Goal: Task Accomplishment & Management: Complete application form

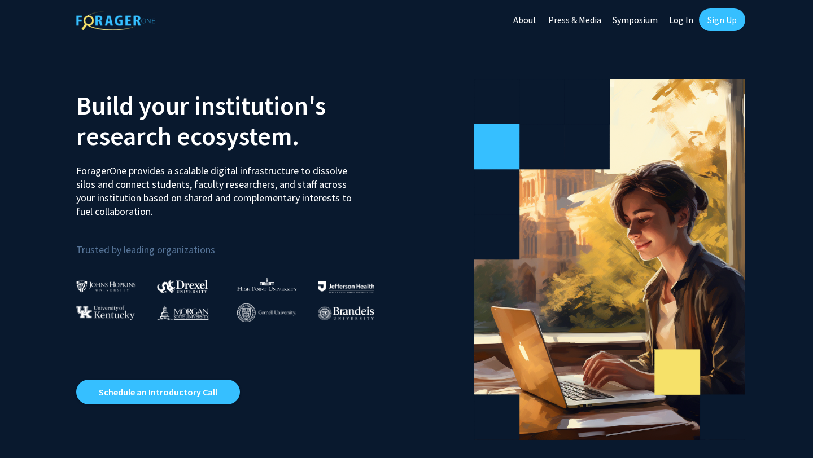
click at [682, 21] on link "Log In" at bounding box center [681, 20] width 36 height 40
select select
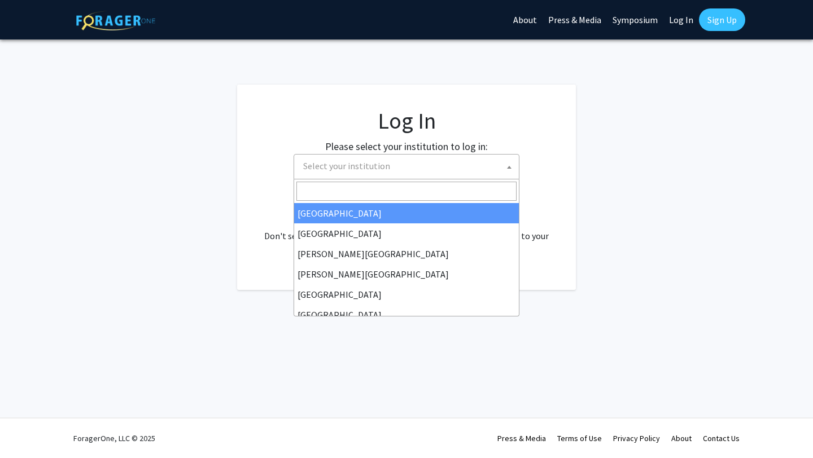
click at [380, 173] on span "Select your institution" at bounding box center [409, 166] width 220 height 23
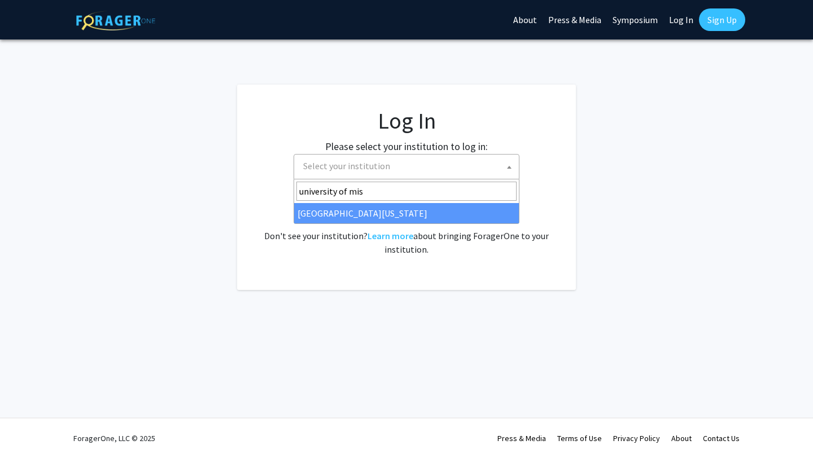
type input "university of mis"
select select "33"
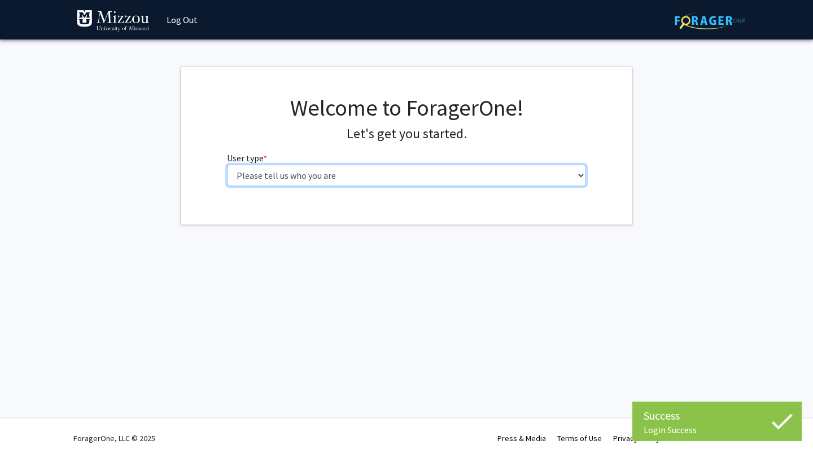
click at [357, 186] on select "Please tell us who you are Undergraduate Student Master's Student Doctoral Cand…" at bounding box center [407, 175] width 360 height 21
select select "1: undergrad"
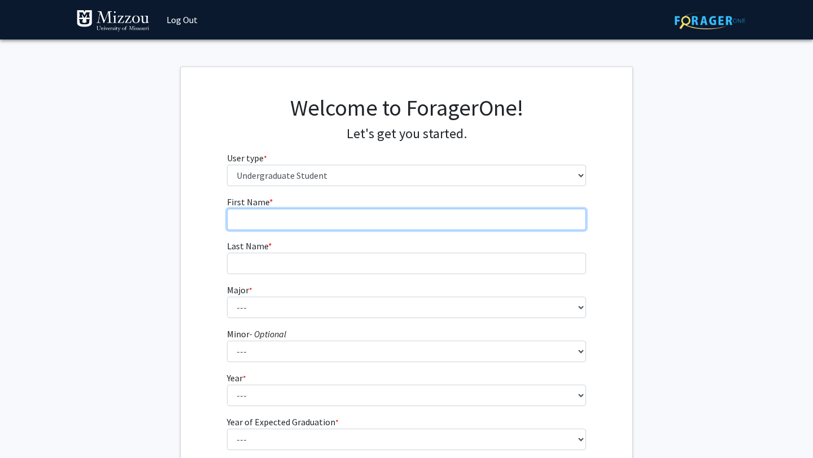
click at [367, 216] on input "First Name * required" at bounding box center [407, 219] width 360 height 21
type input "Samantha"
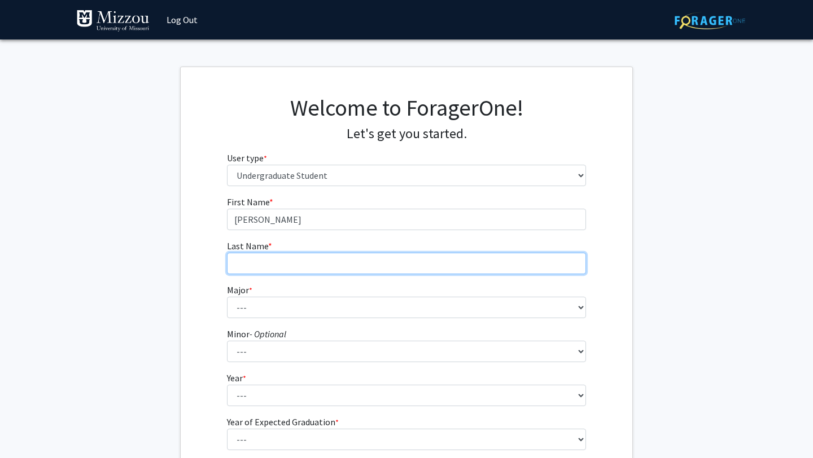
click at [370, 269] on input "Last Name * required" at bounding box center [407, 263] width 360 height 21
type input "Branam"
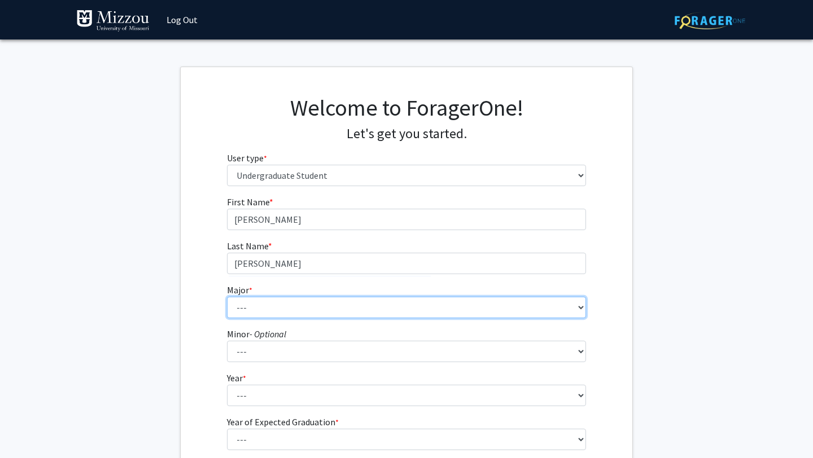
click at [376, 310] on select "--- Agribusiness Management Agricultural Education Agricultural Education: Comm…" at bounding box center [407, 307] width 360 height 21
select select "17: 2505"
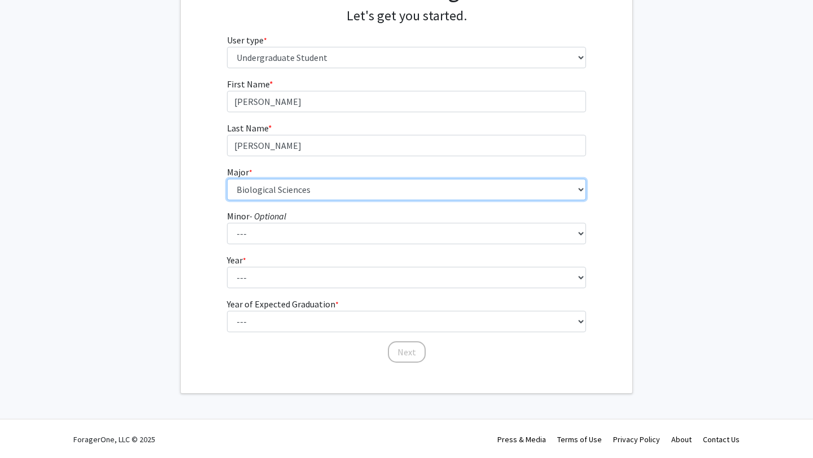
scroll to position [119, 0]
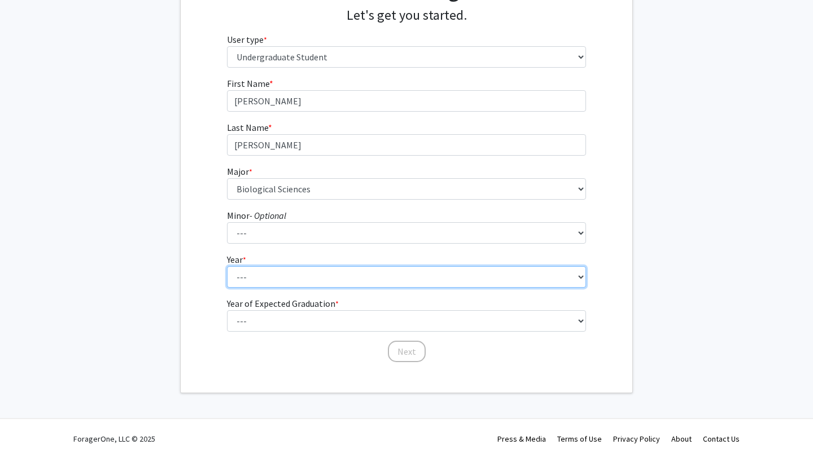
click at [314, 282] on select "--- First-year Sophomore Junior Senior Postbaccalaureate Certificate" at bounding box center [407, 276] width 360 height 21
select select "4: senior"
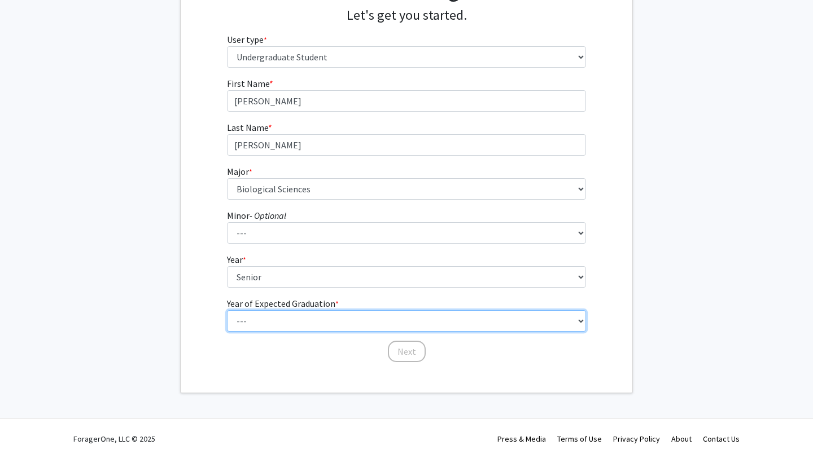
click at [324, 323] on select "--- 2025 2026 2027 2028 2029 2030 2031 2032 2033 2034" at bounding box center [407, 320] width 360 height 21
select select "1: 2025"
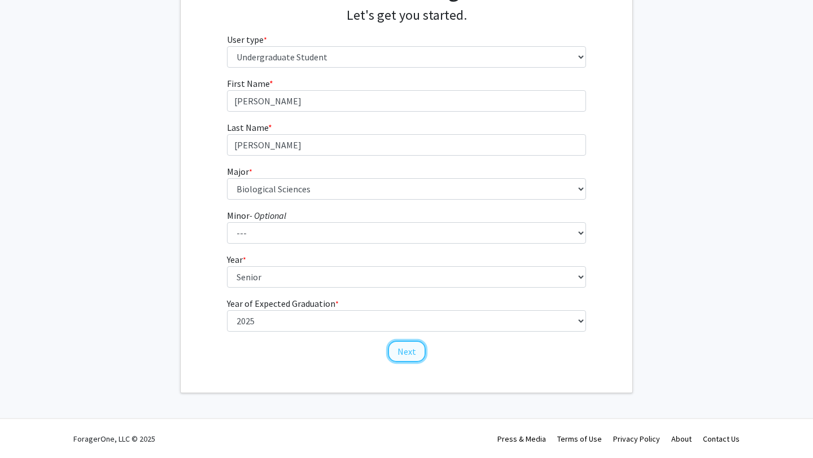
click at [413, 348] on button "Next" at bounding box center [407, 351] width 38 height 21
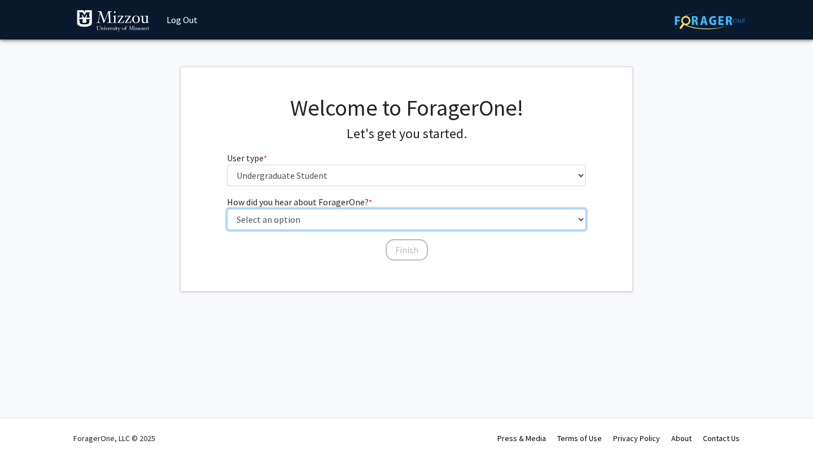
click at [389, 226] on select "Select an option Peer/student recommendation Faculty/staff recommendation Unive…" at bounding box center [407, 219] width 360 height 21
select select "3: university_website"
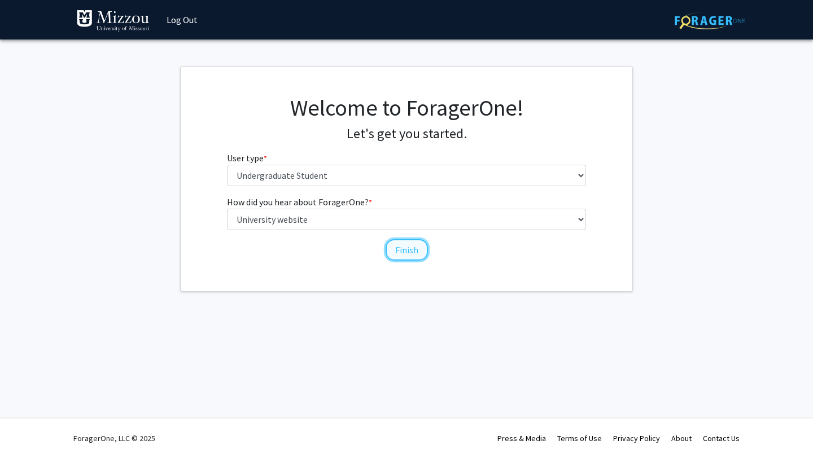
click at [414, 256] on button "Finish" at bounding box center [407, 249] width 42 height 21
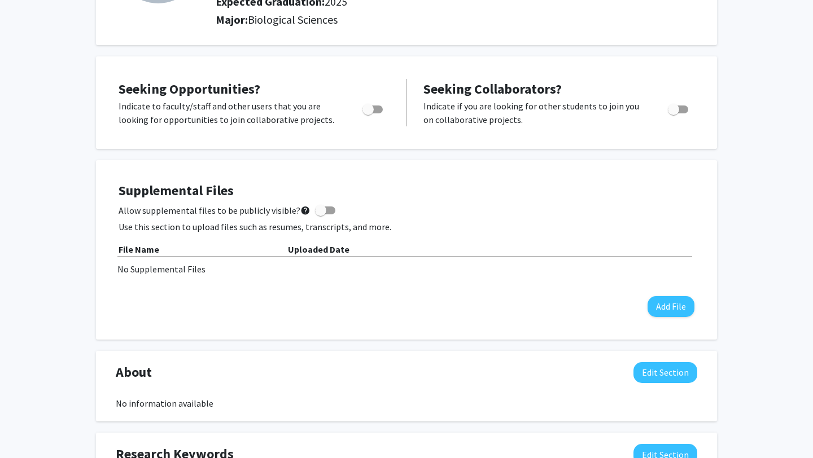
scroll to position [131, 0]
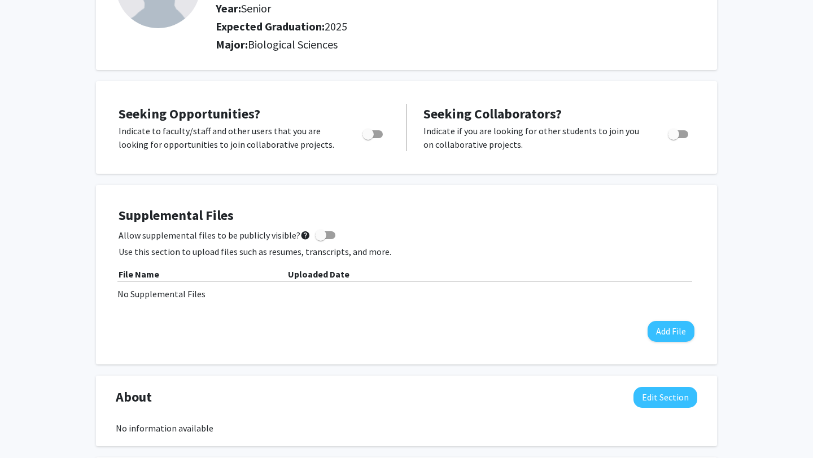
click at [378, 132] on span "Toggle" at bounding box center [372, 134] width 20 height 8
click at [368, 138] on input "Are you actively seeking opportunities?" at bounding box center [367, 138] width 1 height 1
checkbox input "true"
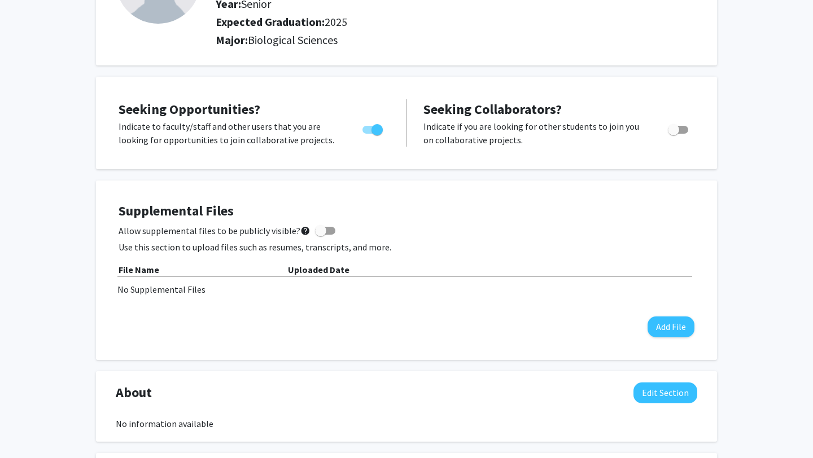
scroll to position [0, 0]
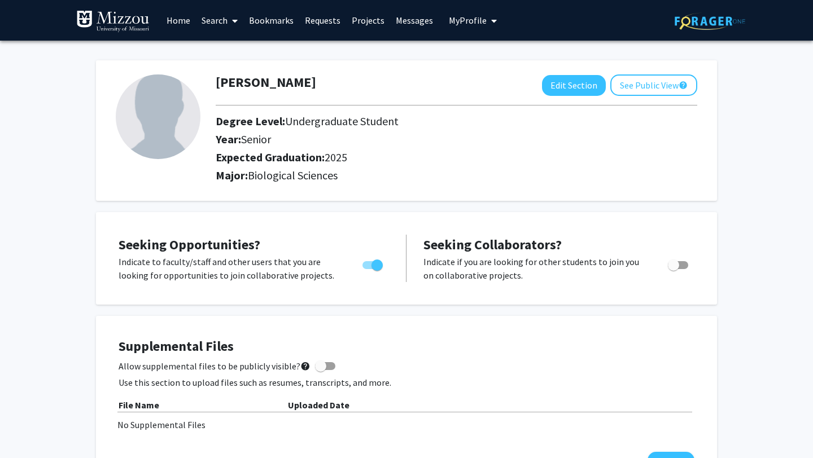
click at [370, 22] on link "Projects" at bounding box center [368, 21] width 44 height 40
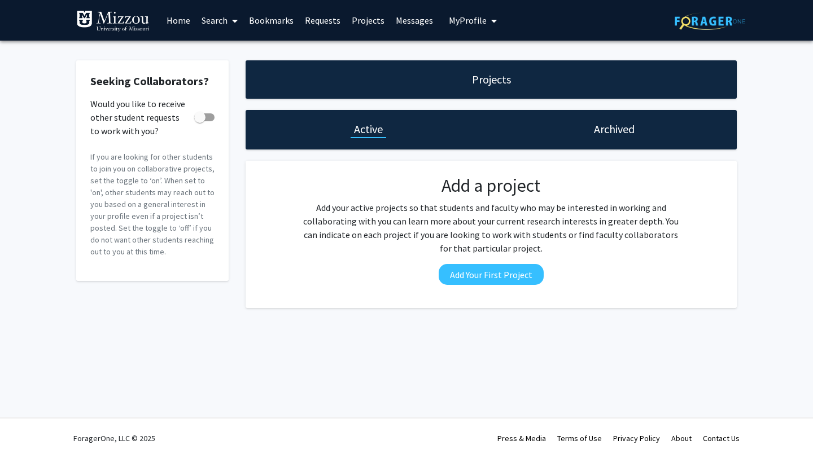
click at [590, 127] on div "Archived" at bounding box center [613, 129] width 47 height 16
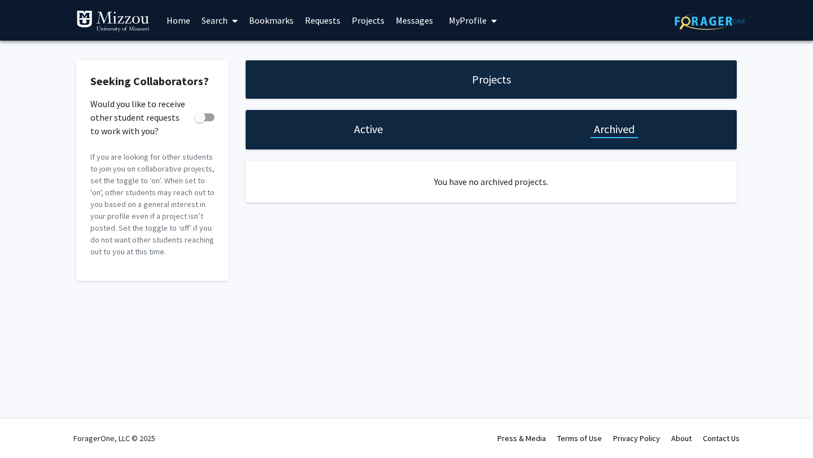
click at [497, 87] on div "Projects" at bounding box center [491, 79] width 491 height 38
click at [479, 78] on h1 "Projects" at bounding box center [491, 80] width 39 height 16
click at [182, 17] on link "Home" at bounding box center [178, 21] width 35 height 40
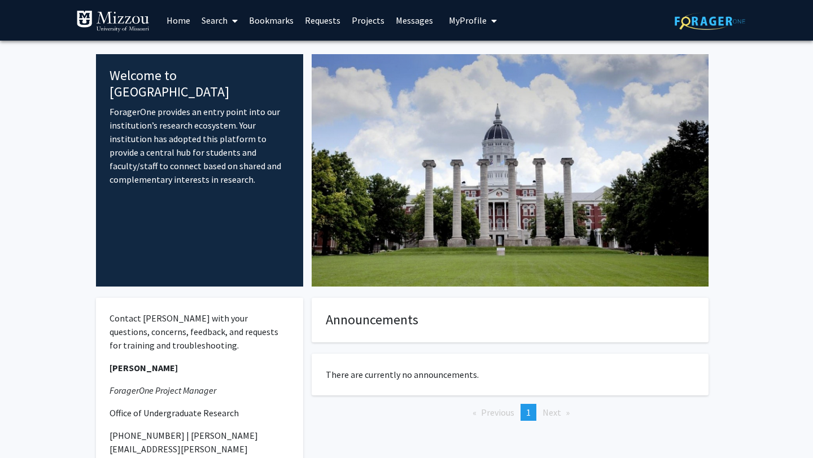
click at [360, 22] on link "Projects" at bounding box center [368, 21] width 44 height 40
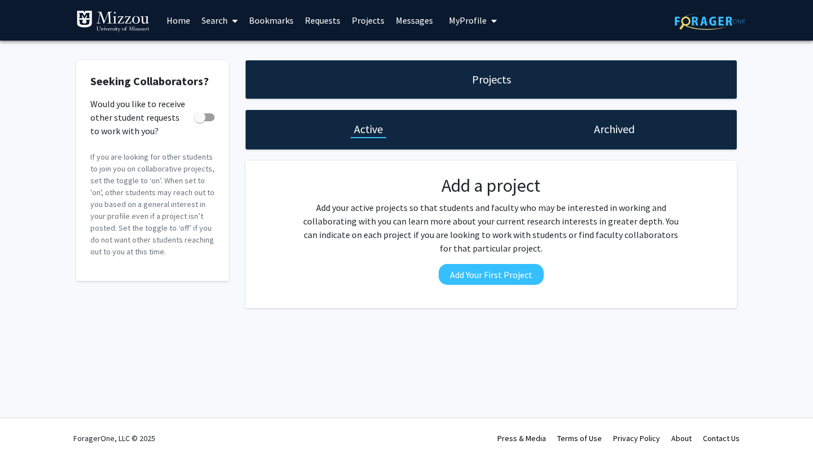
click at [395, 25] on link "Messages" at bounding box center [414, 21] width 49 height 40
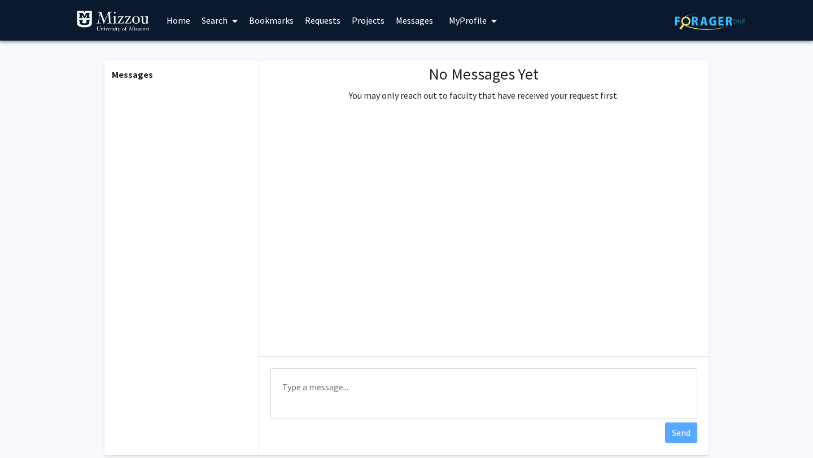
click at [445, 29] on button "My Profile" at bounding box center [472, 20] width 55 height 41
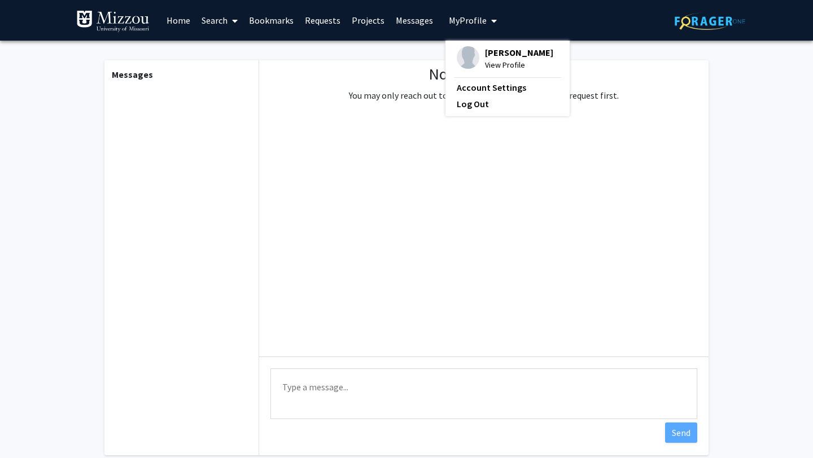
click at [318, 23] on link "Requests" at bounding box center [322, 21] width 47 height 40
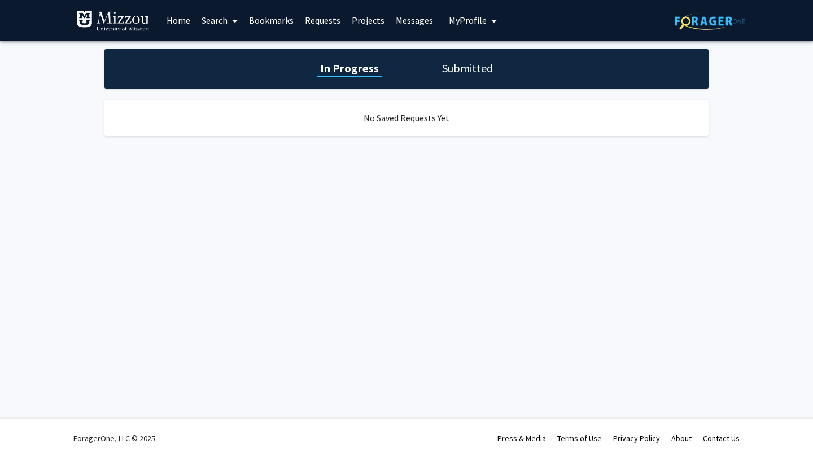
click at [278, 21] on link "Bookmarks" at bounding box center [271, 21] width 56 height 40
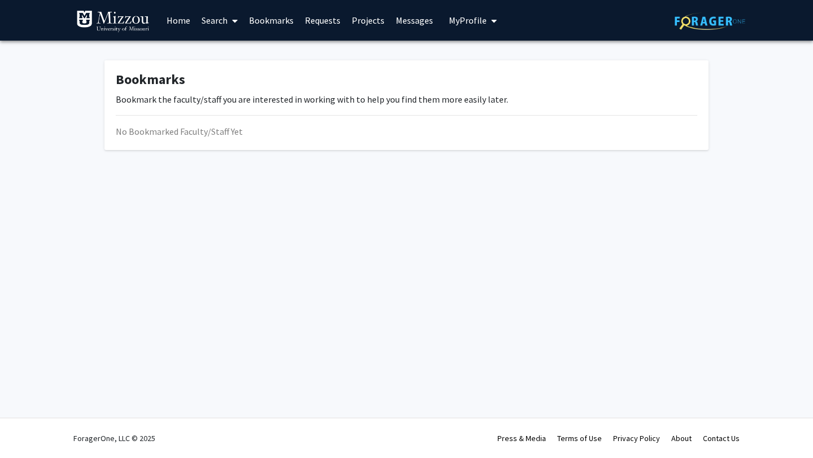
click at [222, 14] on link "Search" at bounding box center [219, 21] width 47 height 40
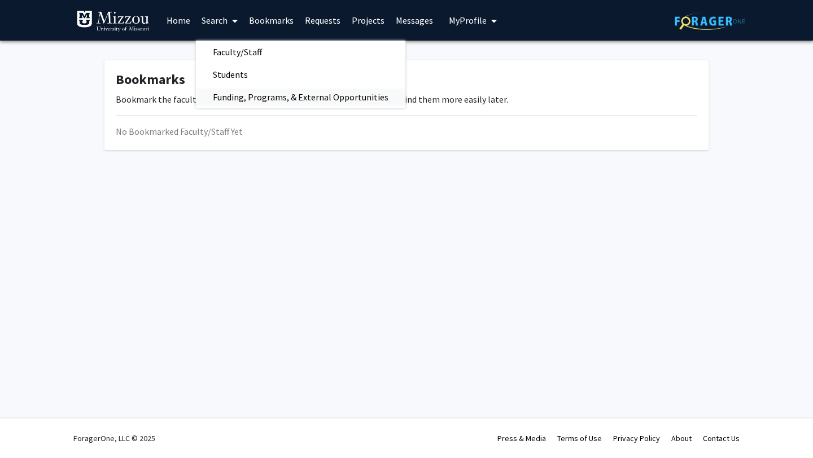
click at [242, 94] on span "Funding, Programs, & External Opportunities" at bounding box center [300, 97] width 209 height 23
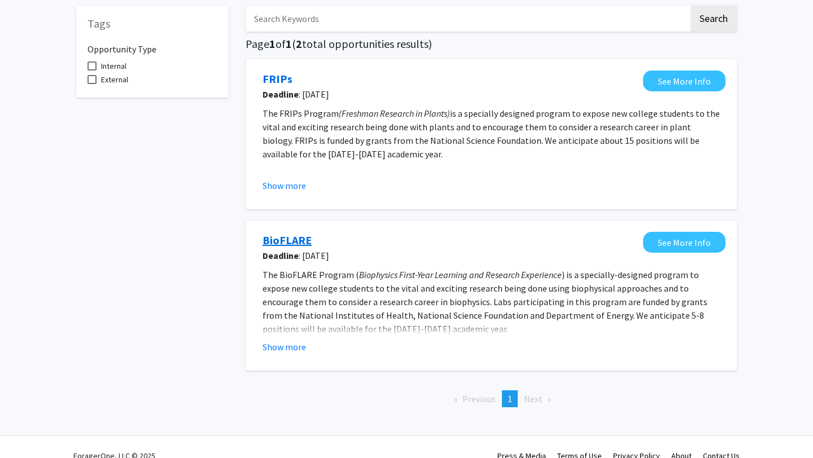
scroll to position [72, 0]
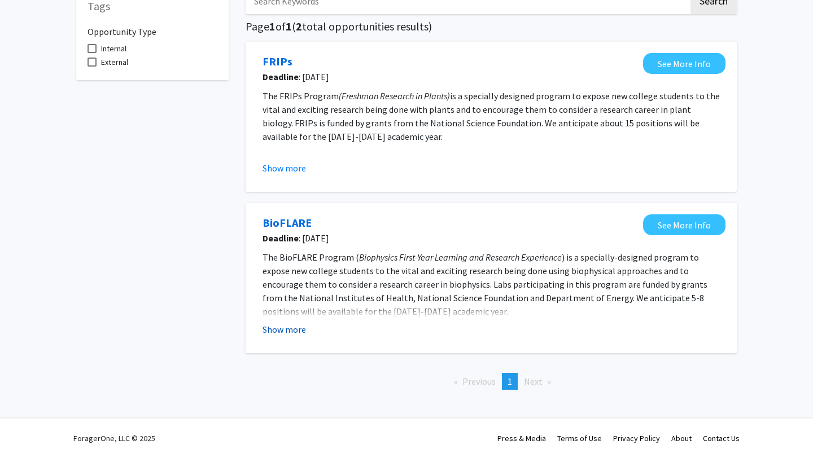
click at [296, 330] on button "Show more" at bounding box center [283, 330] width 43 height 14
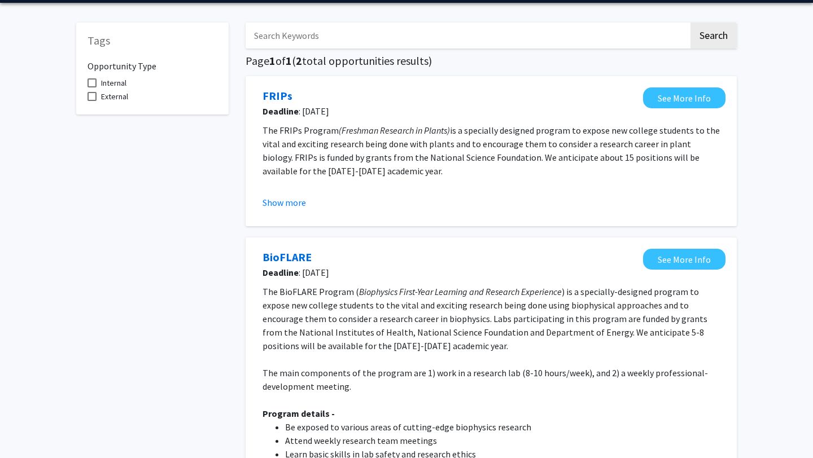
scroll to position [0, 0]
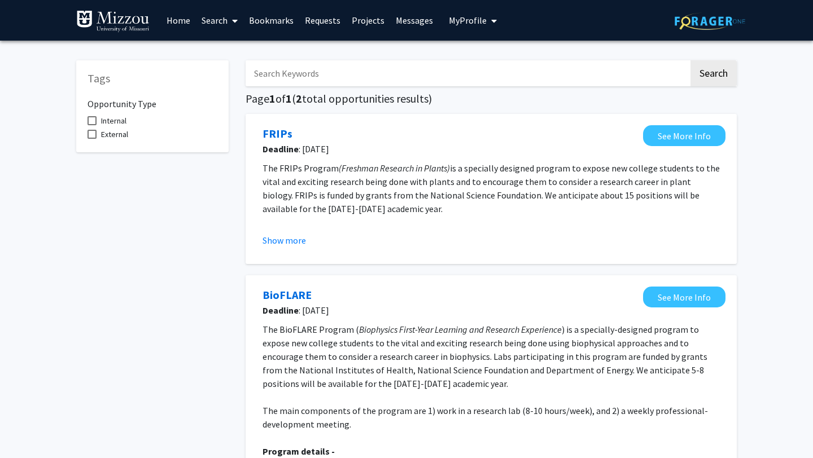
click at [224, 19] on link "Search" at bounding box center [219, 21] width 47 height 40
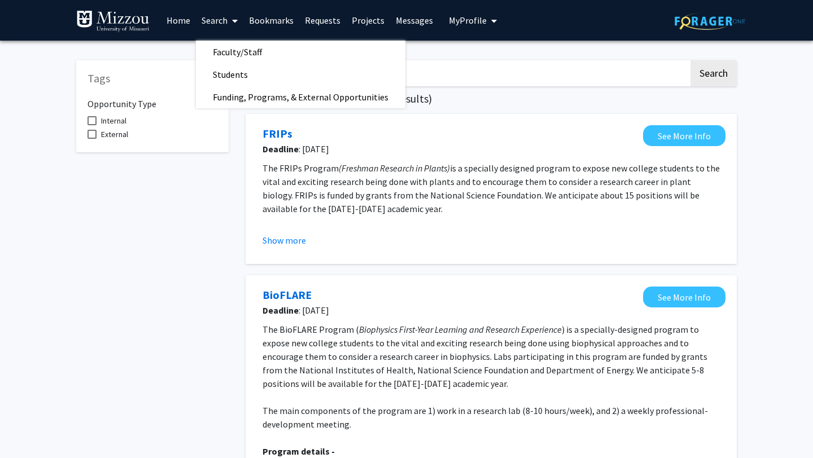
click at [184, 14] on link "Home" at bounding box center [178, 21] width 35 height 40
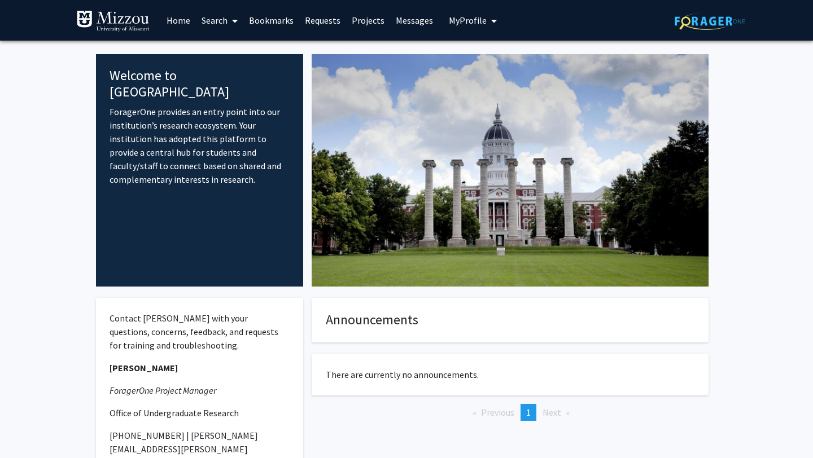
click at [229, 20] on span at bounding box center [232, 21] width 10 height 40
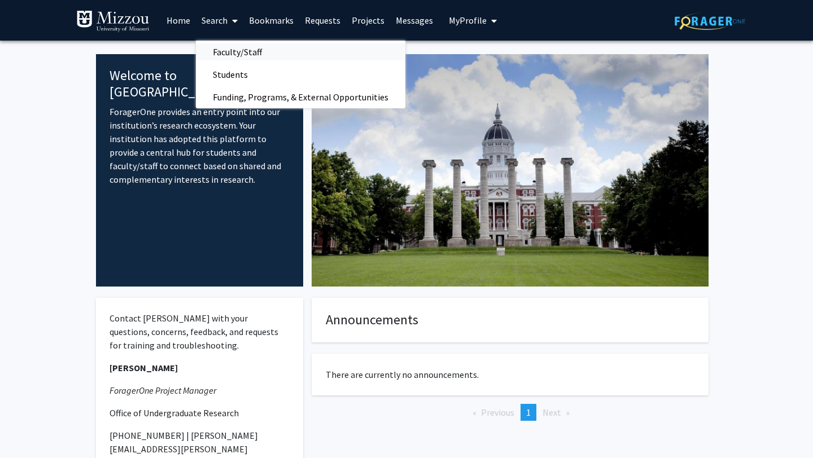
click at [257, 55] on span "Faculty/Staff" at bounding box center [237, 52] width 83 height 23
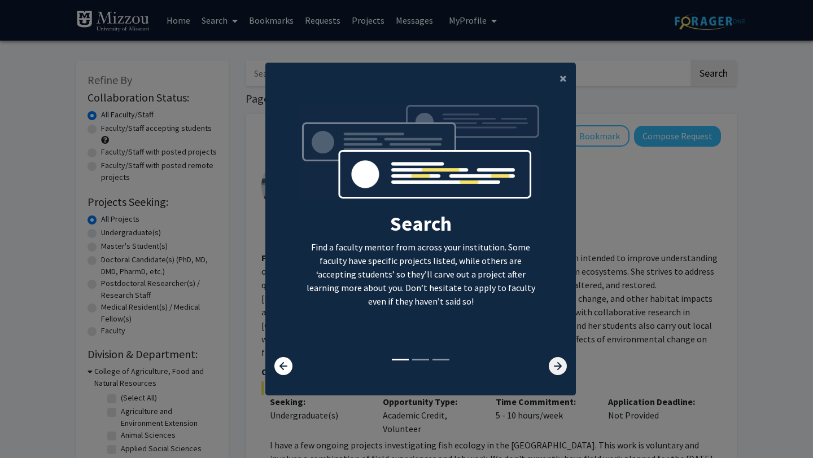
click at [557, 374] on icon at bounding box center [558, 366] width 18 height 18
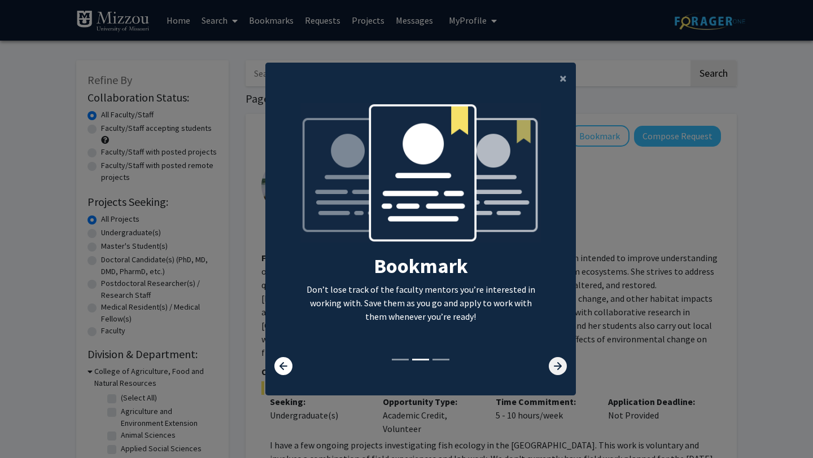
click at [557, 374] on icon at bounding box center [558, 366] width 18 height 18
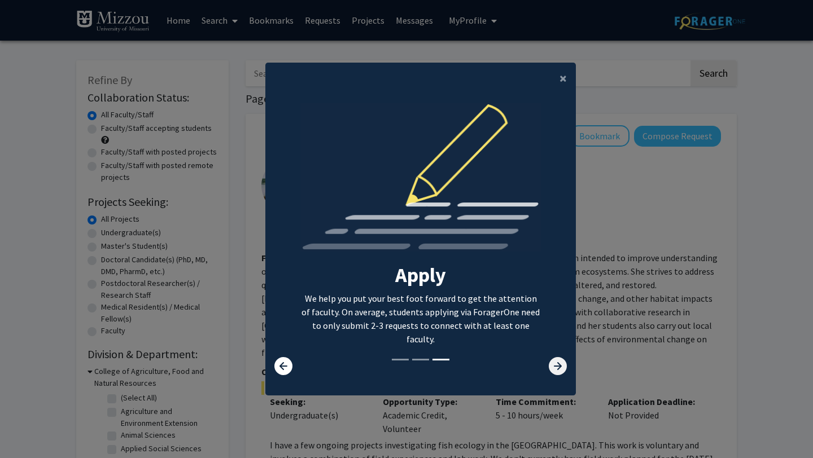
click at [557, 367] on icon at bounding box center [558, 366] width 18 height 18
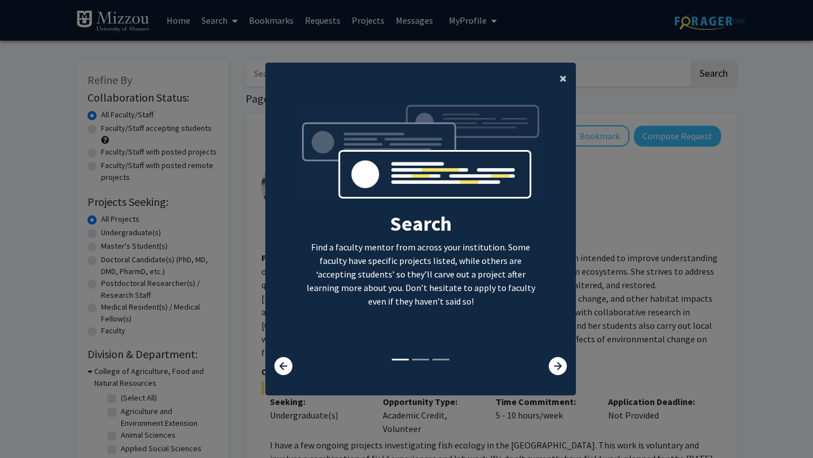
click at [557, 76] on button "×" at bounding box center [562, 79] width 25 height 32
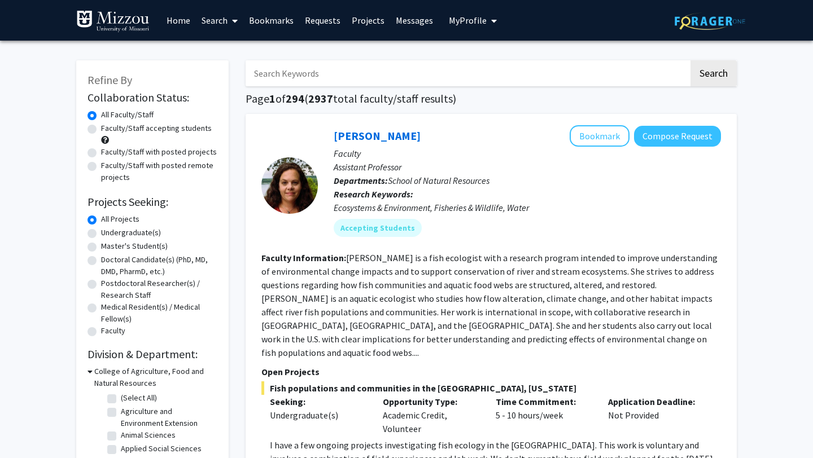
click at [101, 128] on label "Faculty/Staff accepting students" at bounding box center [156, 128] width 111 height 12
click at [101, 128] on input "Faculty/Staff accepting students" at bounding box center [104, 125] width 7 height 7
radio input "true"
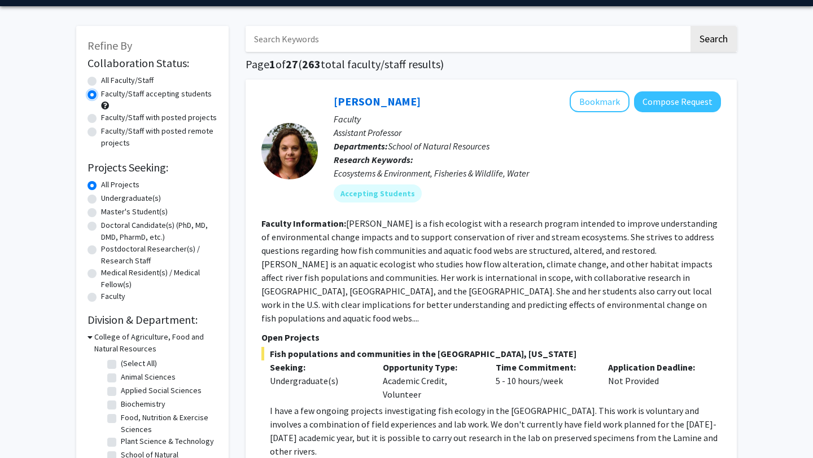
scroll to position [36, 0]
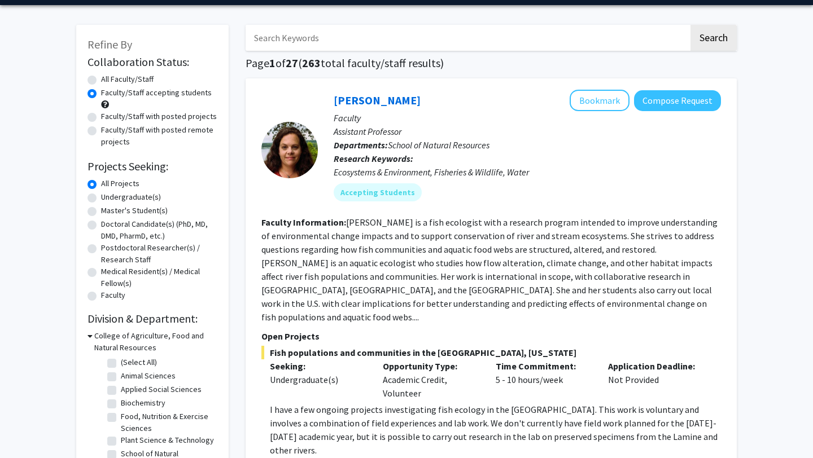
click at [101, 197] on label "Undergraduate(s)" at bounding box center [131, 197] width 60 height 12
click at [101, 197] on input "Undergraduate(s)" at bounding box center [104, 194] width 7 height 7
radio input "true"
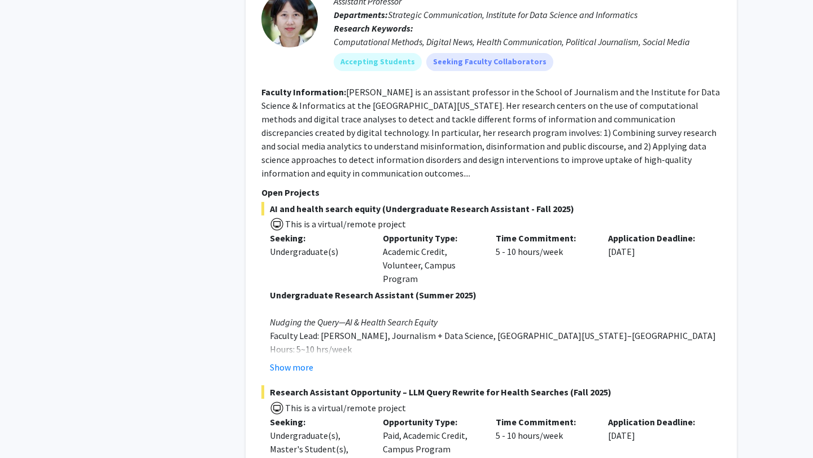
scroll to position [4037, 0]
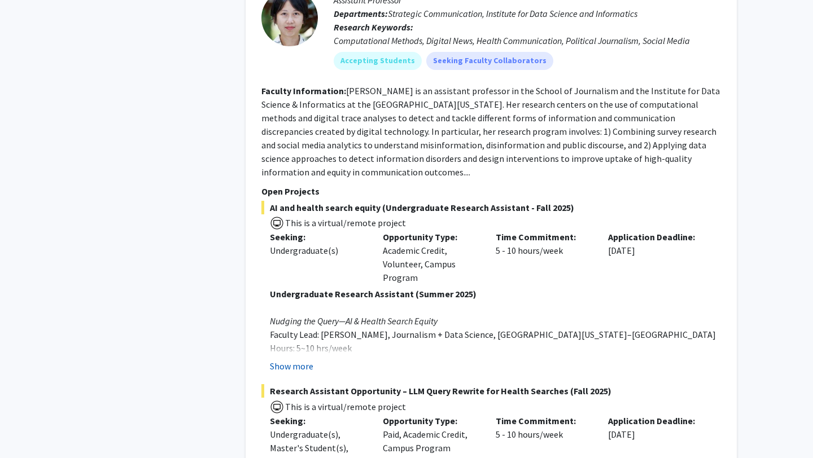
click at [307, 360] on button "Show more" at bounding box center [291, 367] width 43 height 14
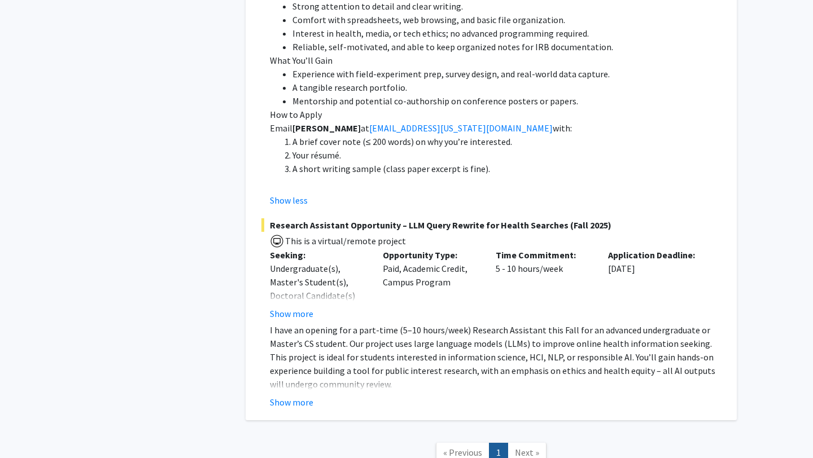
scroll to position [4663, 0]
click at [287, 397] on button "Show more" at bounding box center [291, 404] width 43 height 14
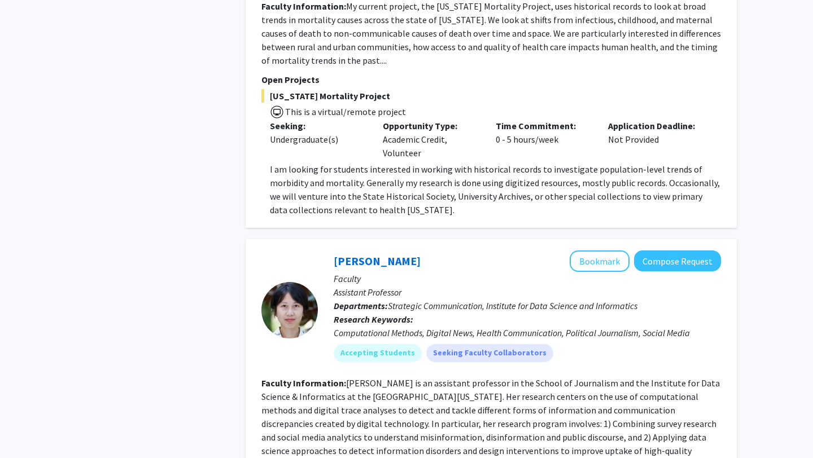
scroll to position [3788, 0]
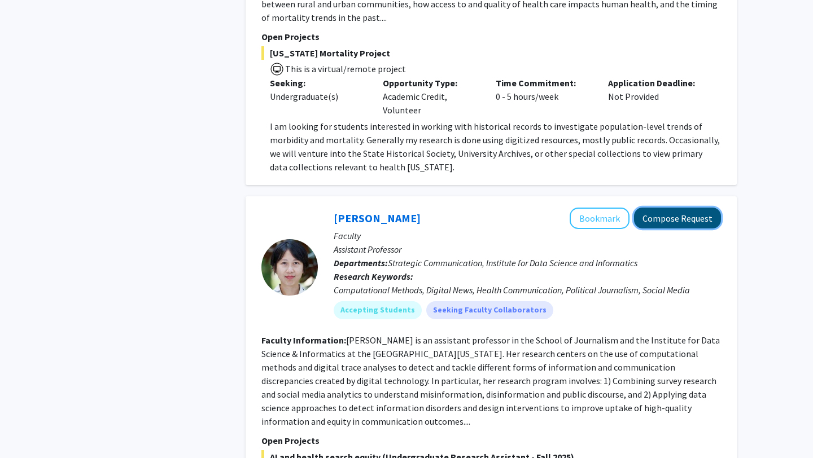
click at [684, 208] on button "Compose Request" at bounding box center [677, 218] width 87 height 21
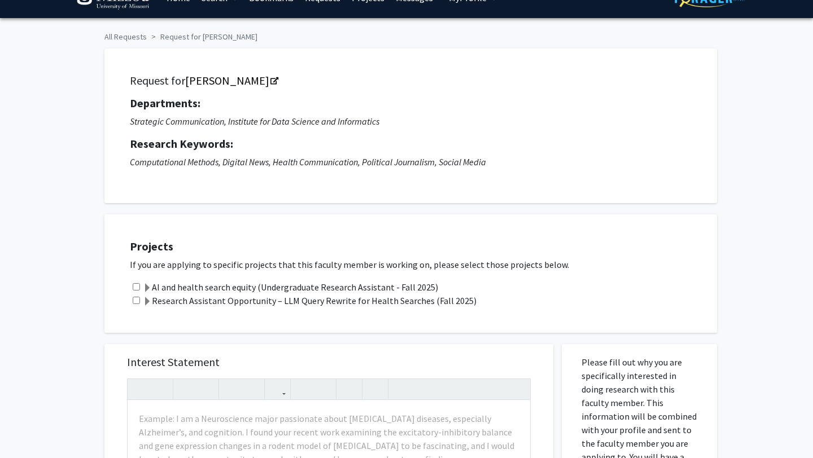
scroll to position [21, 0]
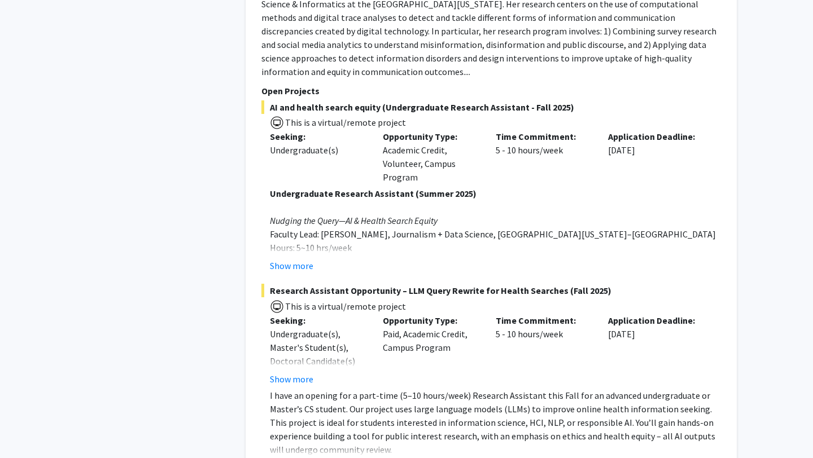
scroll to position [4154, 0]
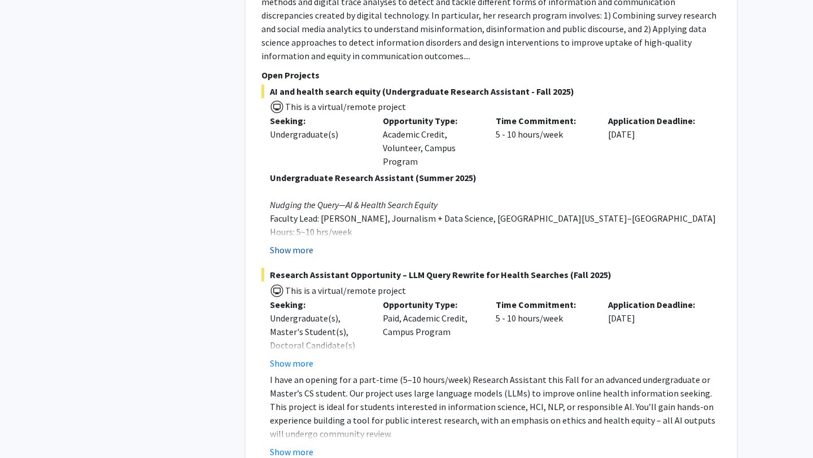
click at [312, 243] on button "Show more" at bounding box center [291, 250] width 43 height 14
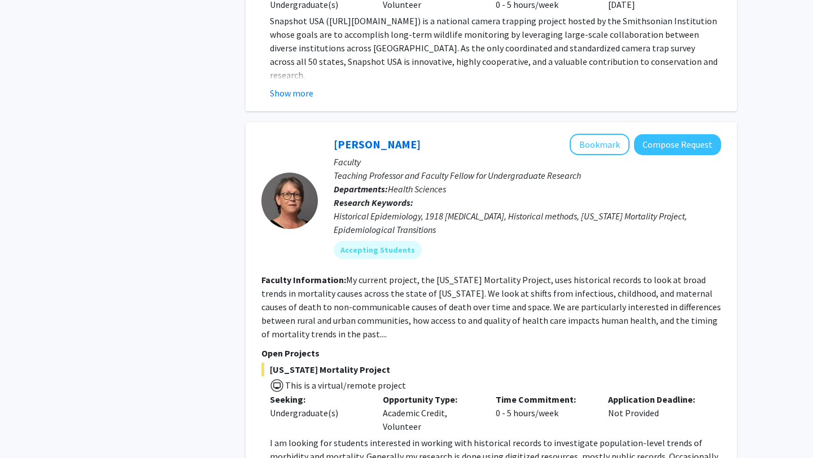
scroll to position [3451, 0]
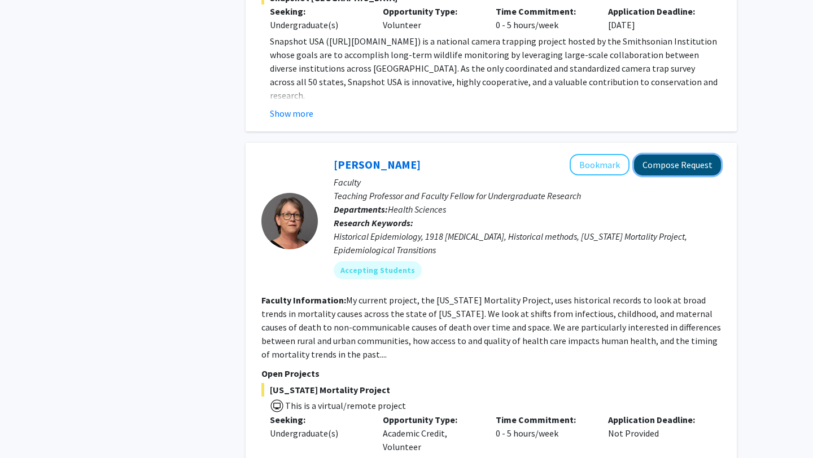
click at [661, 155] on button "Compose Request" at bounding box center [677, 165] width 87 height 21
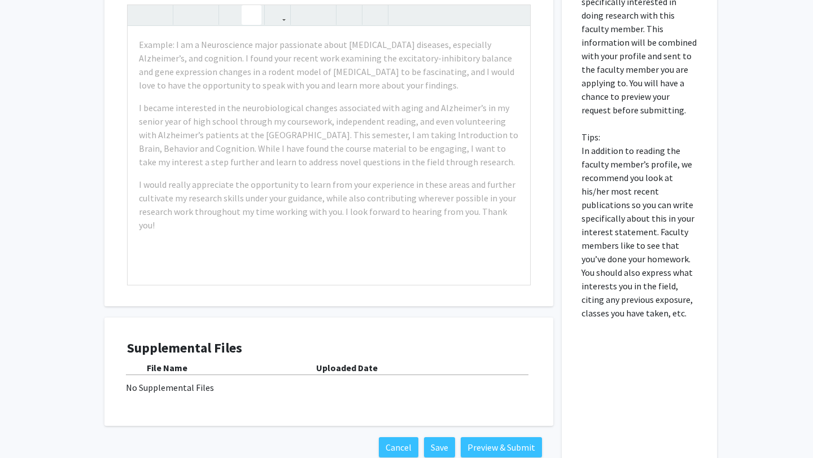
scroll to position [466, 0]
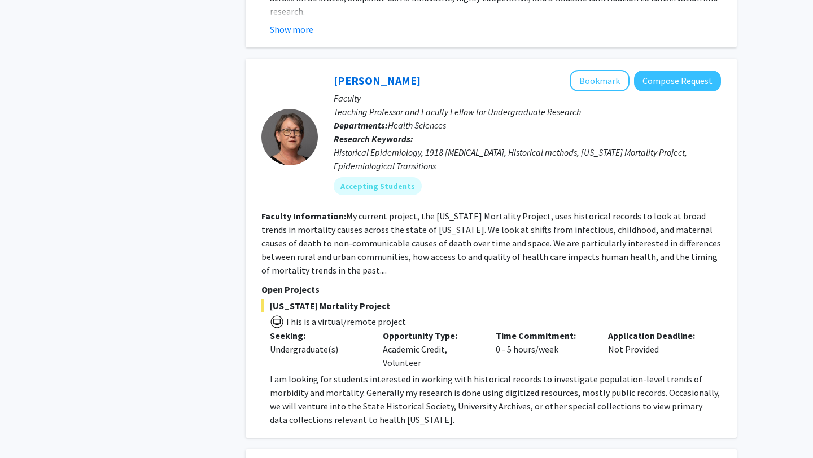
scroll to position [3511, 0]
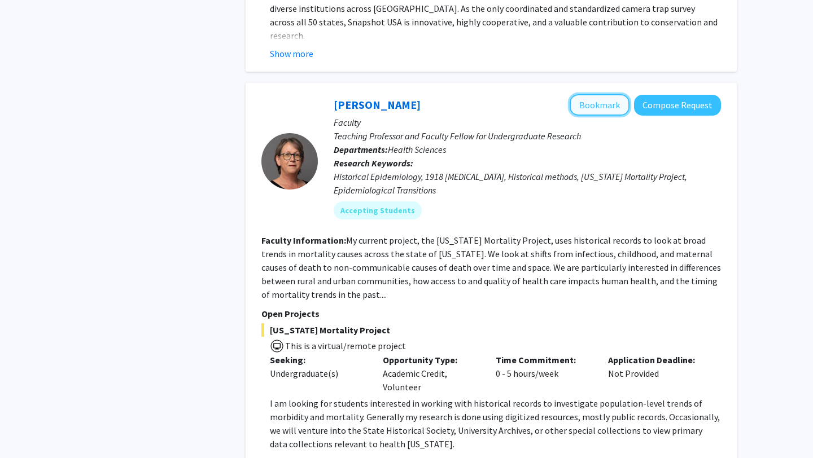
click at [605, 94] on button "Bookmark" at bounding box center [600, 104] width 60 height 21
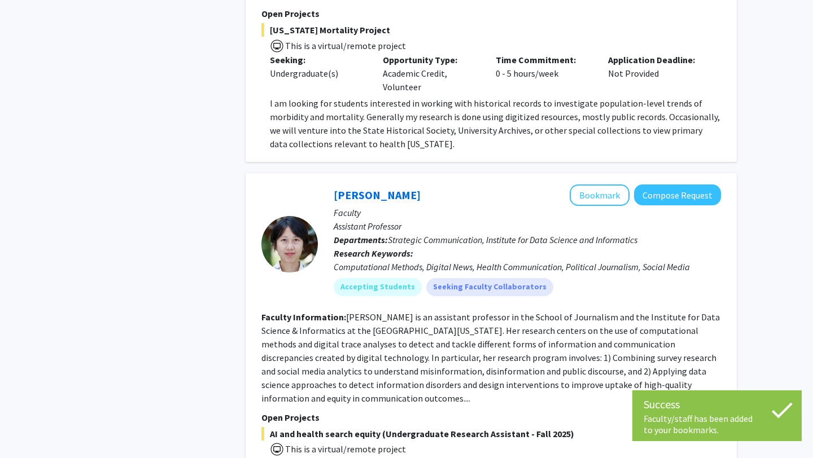
scroll to position [3833, 0]
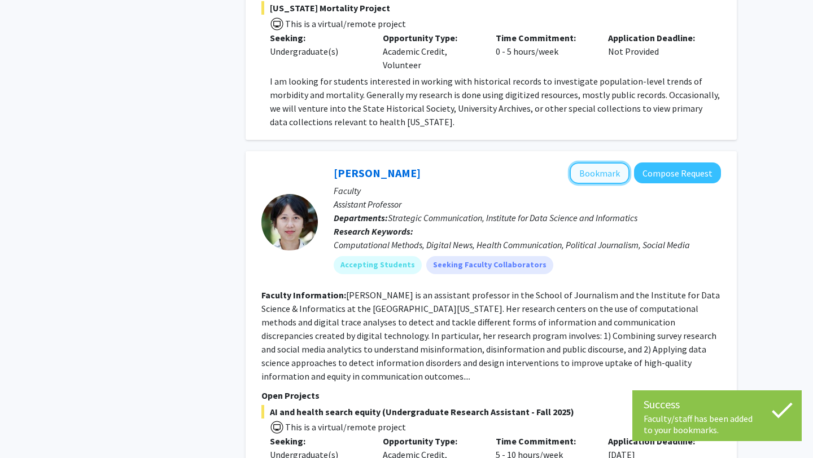
click at [606, 163] on button "Bookmark" at bounding box center [600, 173] width 60 height 21
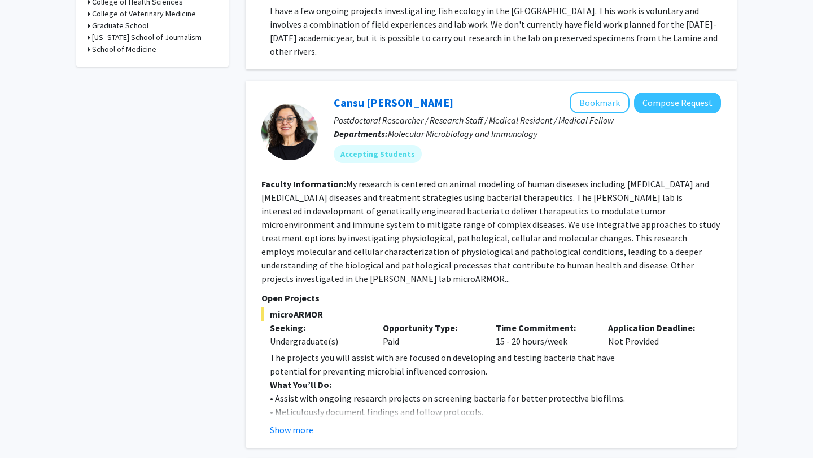
scroll to position [434, 0]
click at [288, 424] on button "Show more" at bounding box center [291, 431] width 43 height 14
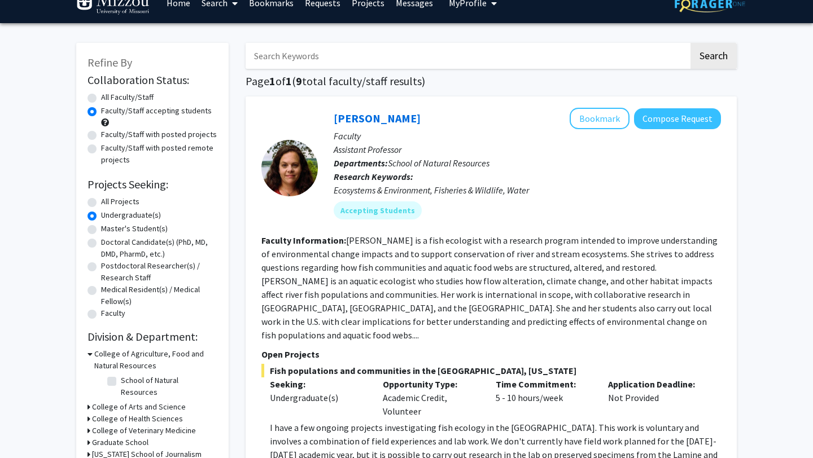
scroll to position [11, 0]
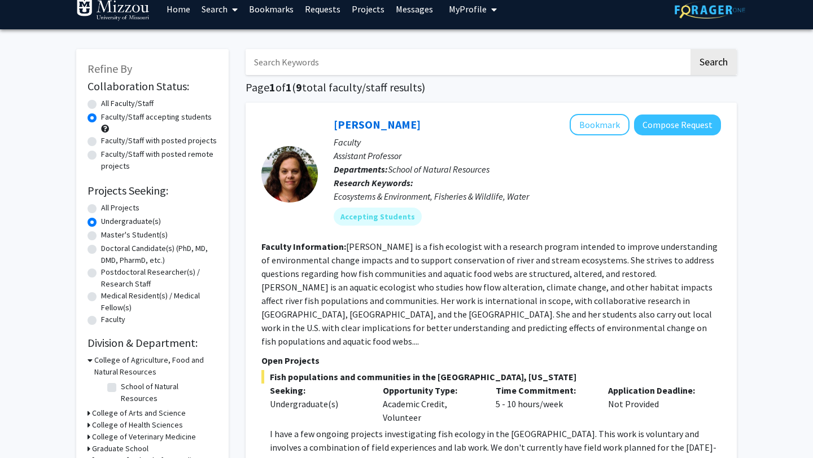
click at [101, 139] on label "Faculty/Staff with posted projects" at bounding box center [159, 141] width 116 height 12
click at [101, 139] on input "Faculty/Staff with posted projects" at bounding box center [104, 138] width 7 height 7
radio input "true"
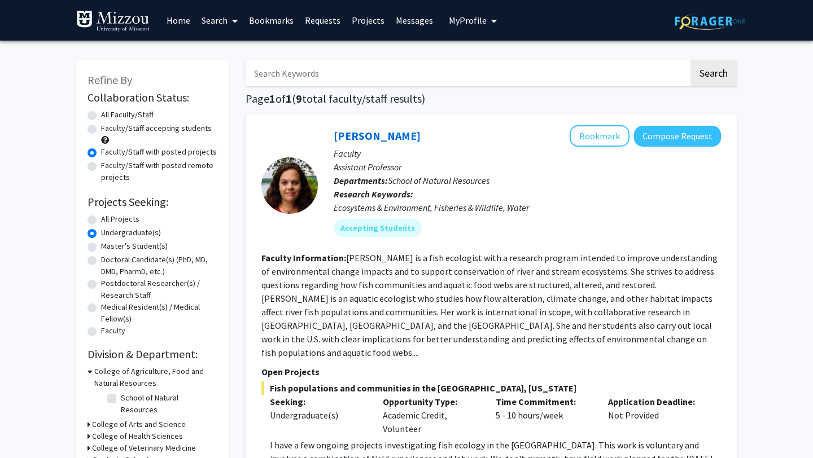
click at [101, 166] on label "Faculty/Staff with posted remote projects" at bounding box center [159, 172] width 116 height 24
click at [101, 166] on input "Faculty/Staff with posted remote projects" at bounding box center [104, 163] width 7 height 7
radio input "true"
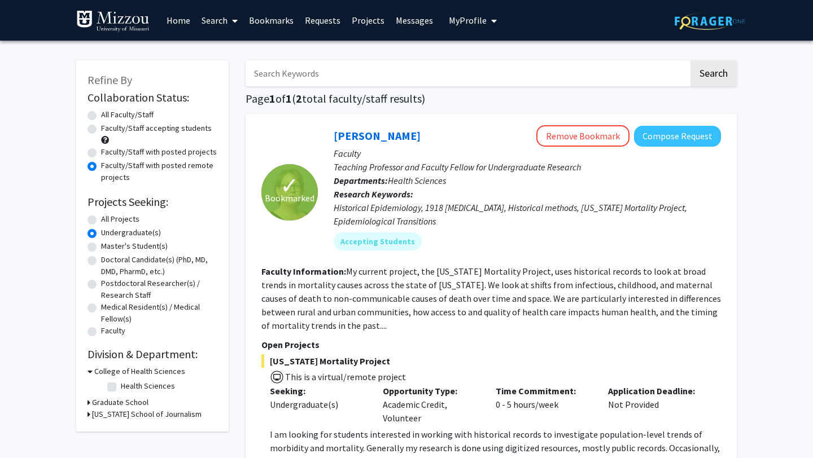
click at [101, 113] on label "All Faculty/Staff" at bounding box center [127, 115] width 52 height 12
click at [101, 113] on input "All Faculty/Staff" at bounding box center [104, 112] width 7 height 7
radio input "true"
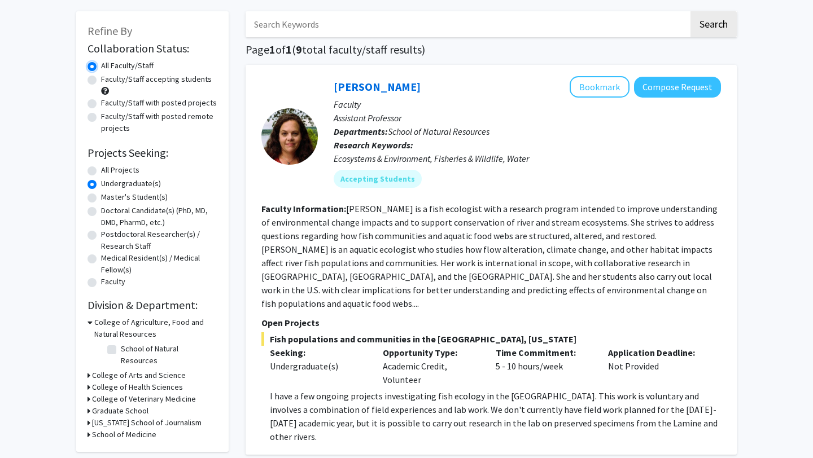
scroll to position [50, 0]
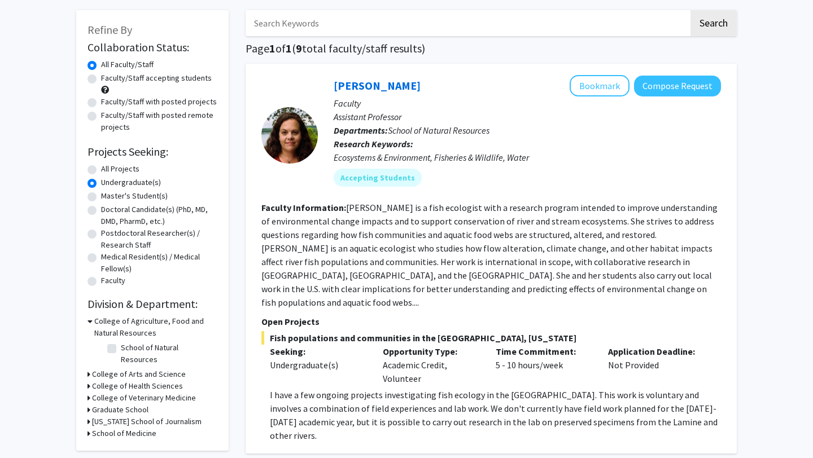
click at [101, 169] on label "All Projects" at bounding box center [120, 169] width 38 height 12
click at [101, 169] on input "All Projects" at bounding box center [104, 166] width 7 height 7
radio input "true"
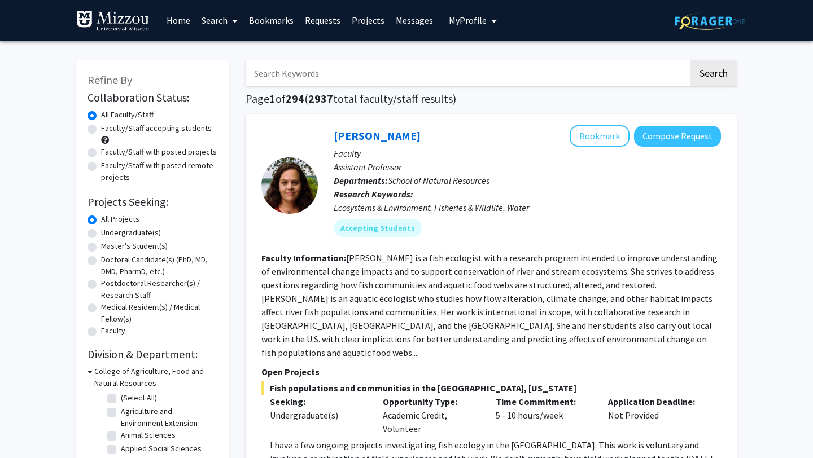
click at [101, 154] on label "Faculty/Staff with posted projects" at bounding box center [159, 152] width 116 height 12
click at [101, 154] on input "Faculty/Staff with posted projects" at bounding box center [104, 149] width 7 height 7
radio input "true"
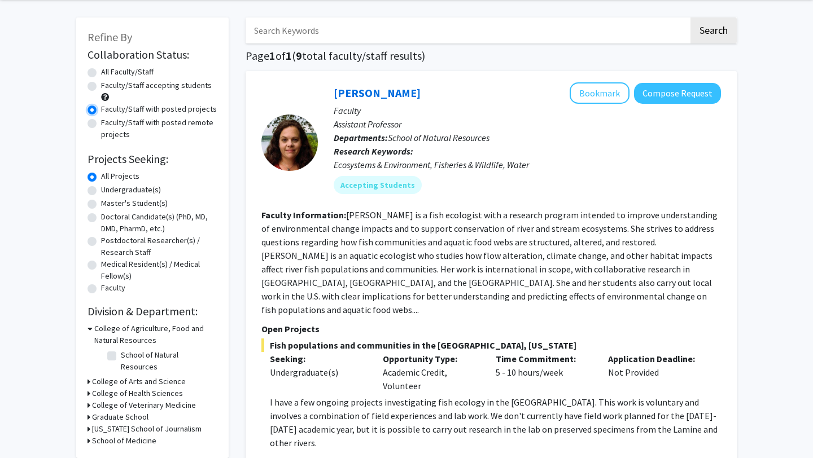
scroll to position [52, 0]
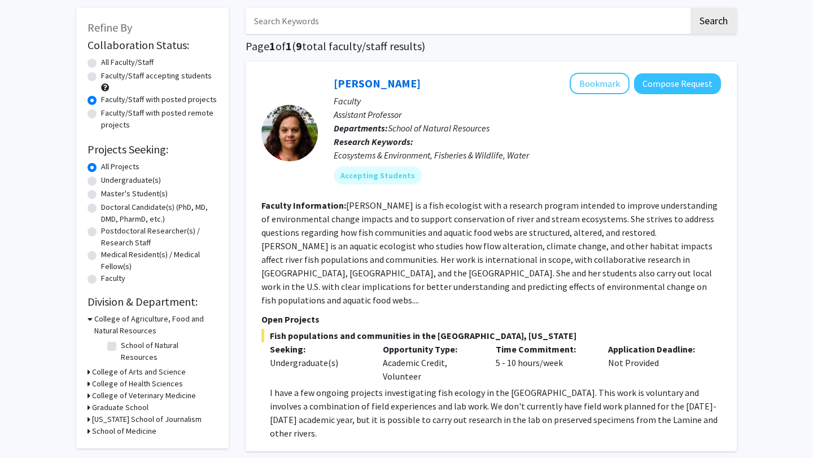
click at [101, 115] on label "Faculty/Staff with posted remote projects" at bounding box center [159, 119] width 116 height 24
click at [101, 115] on input "Faculty/Staff with posted remote projects" at bounding box center [104, 110] width 7 height 7
radio input "true"
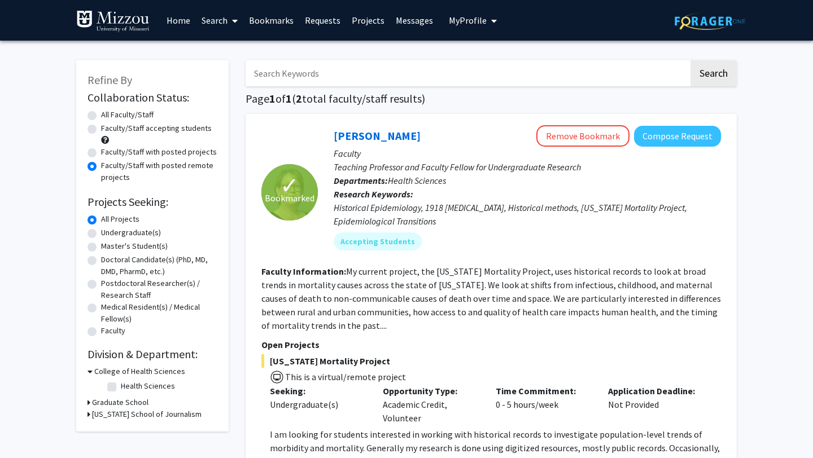
click at [101, 155] on label "Faculty/Staff with posted projects" at bounding box center [159, 152] width 116 height 12
click at [101, 154] on input "Faculty/Staff with posted projects" at bounding box center [104, 149] width 7 height 7
radio input "true"
